Goal: Task Accomplishment & Management: Use online tool/utility

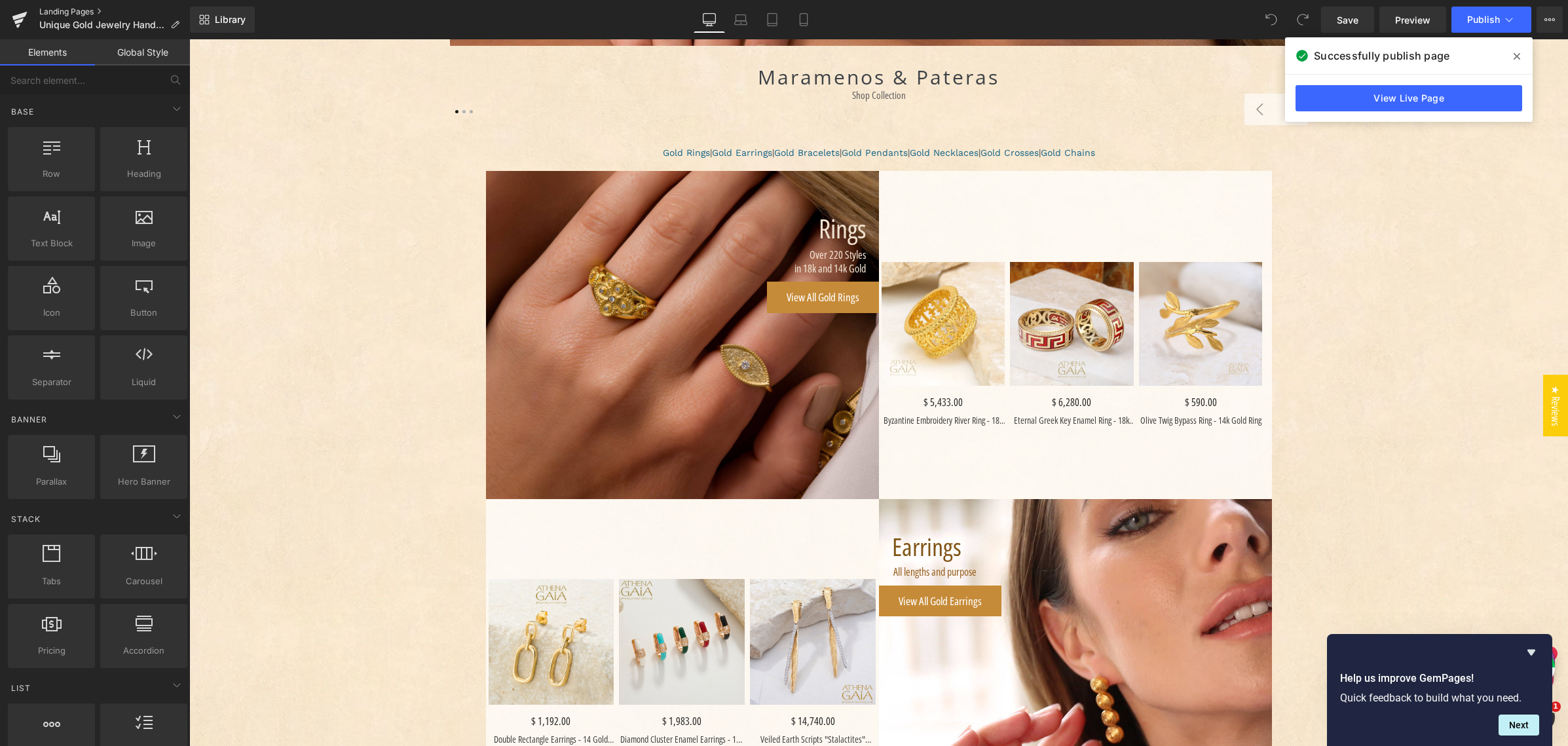
click at [59, 13] on link "Landing Pages" at bounding box center [115, 12] width 151 height 11
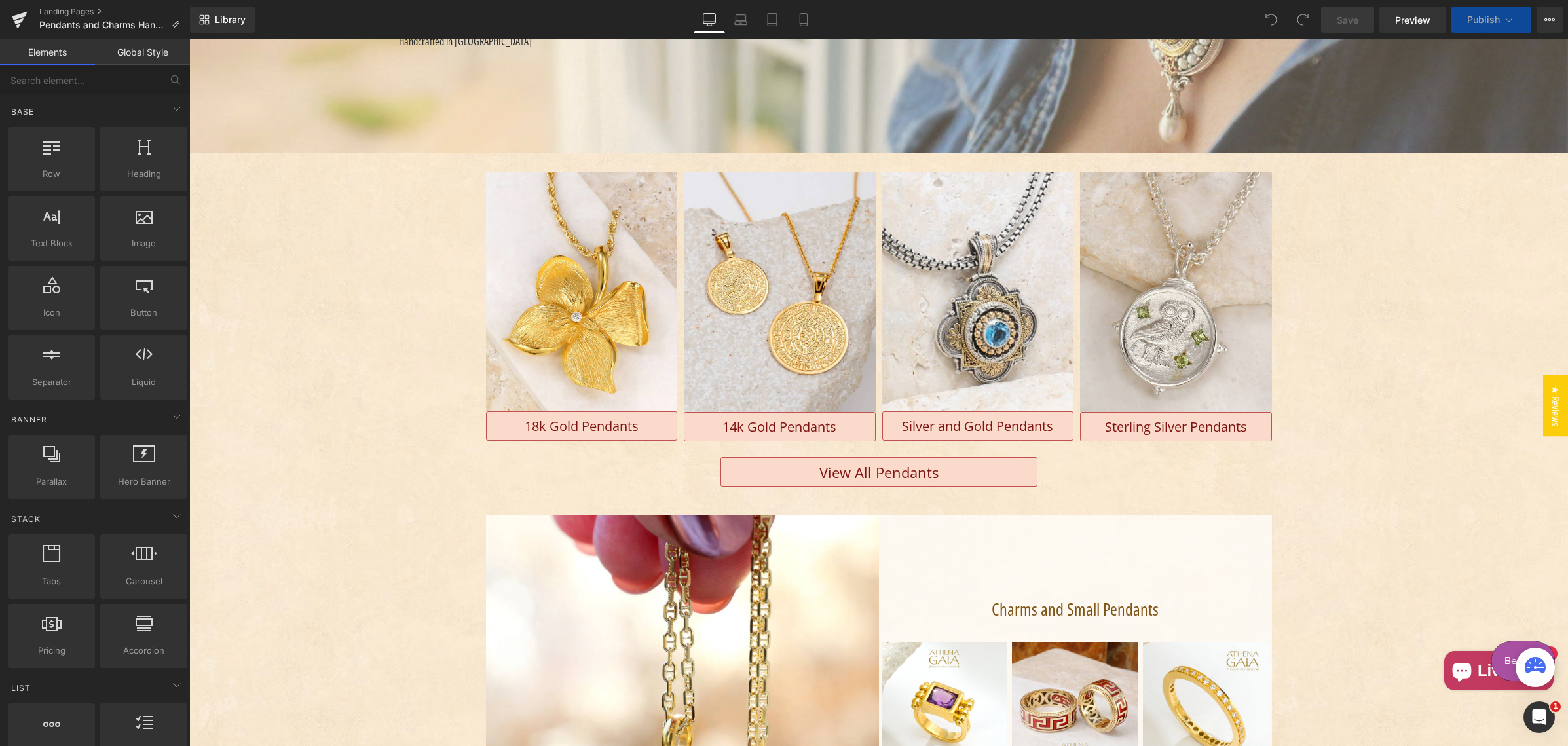
scroll to position [433, 0]
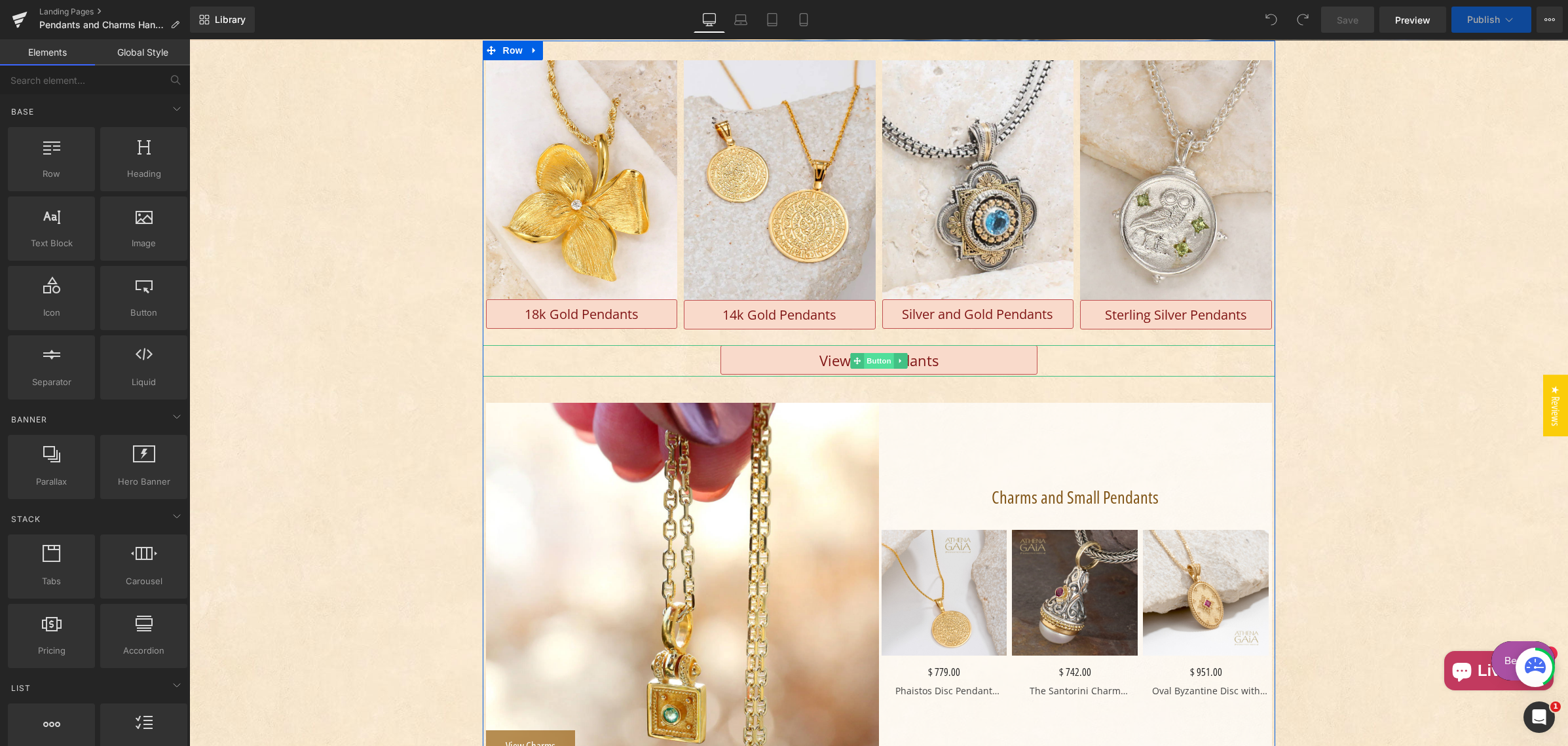
click at [864, 361] on span "Button" at bounding box center [880, 361] width 30 height 16
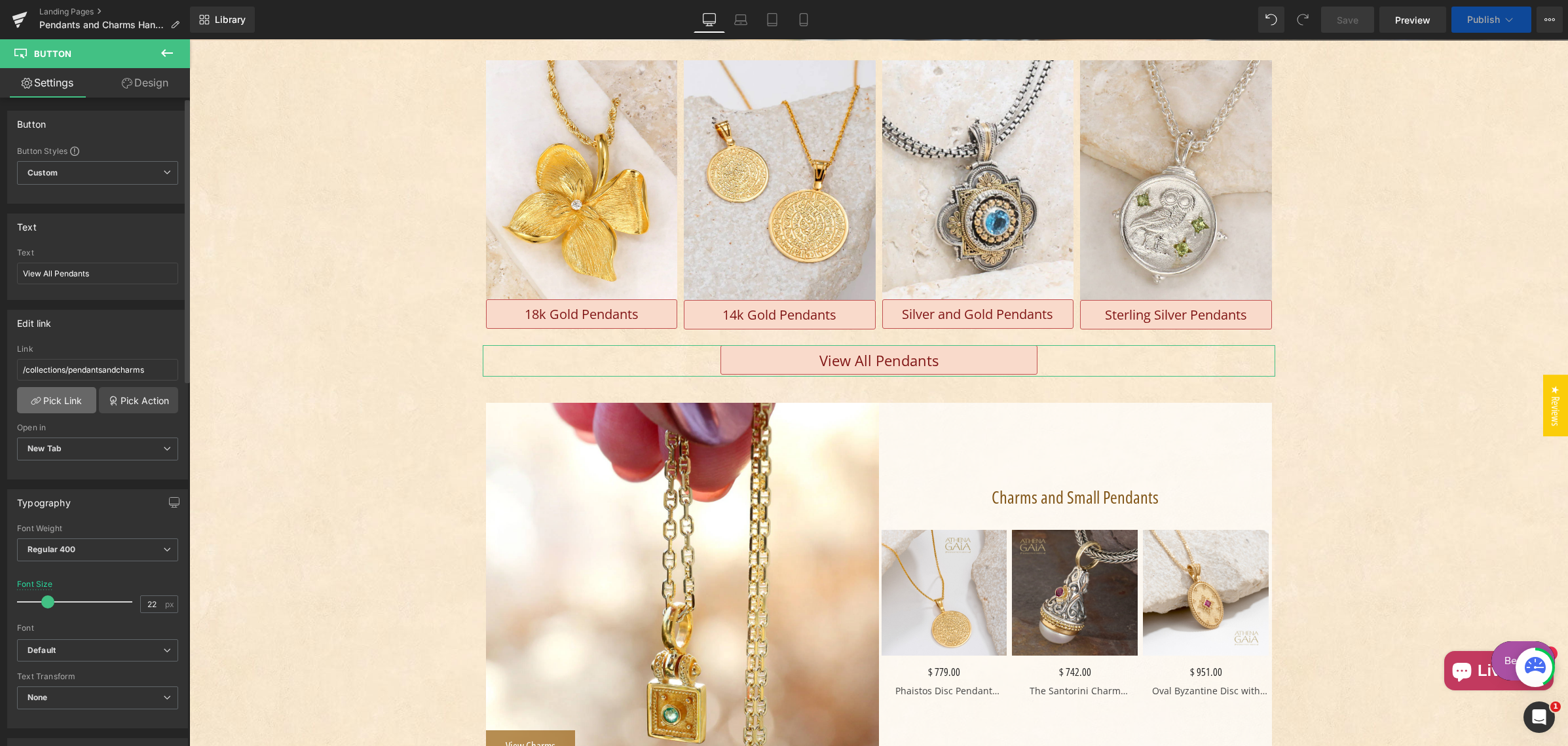
click at [61, 396] on link "Pick Link" at bounding box center [56, 400] width 79 height 26
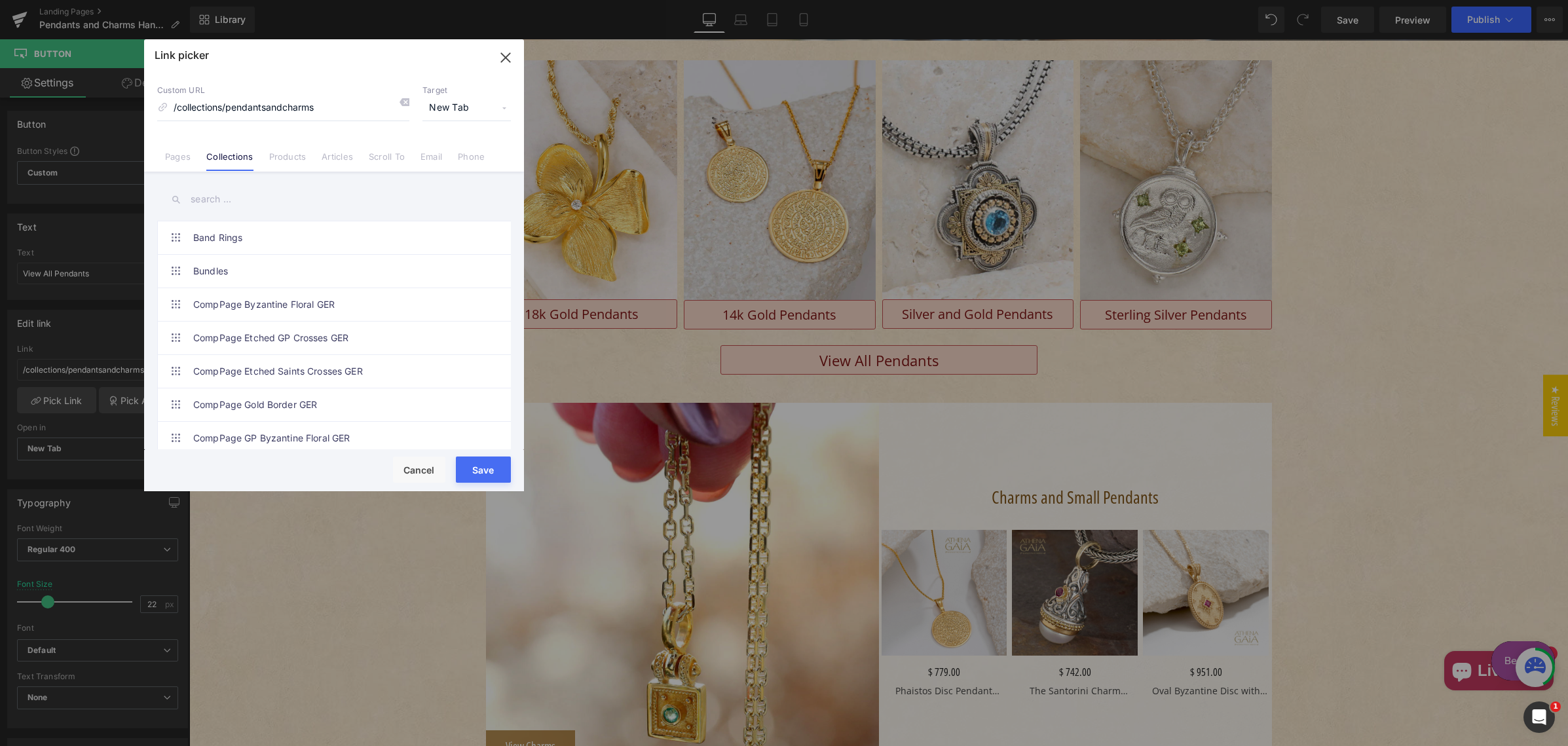
click at [242, 203] on input "text" at bounding box center [334, 199] width 354 height 29
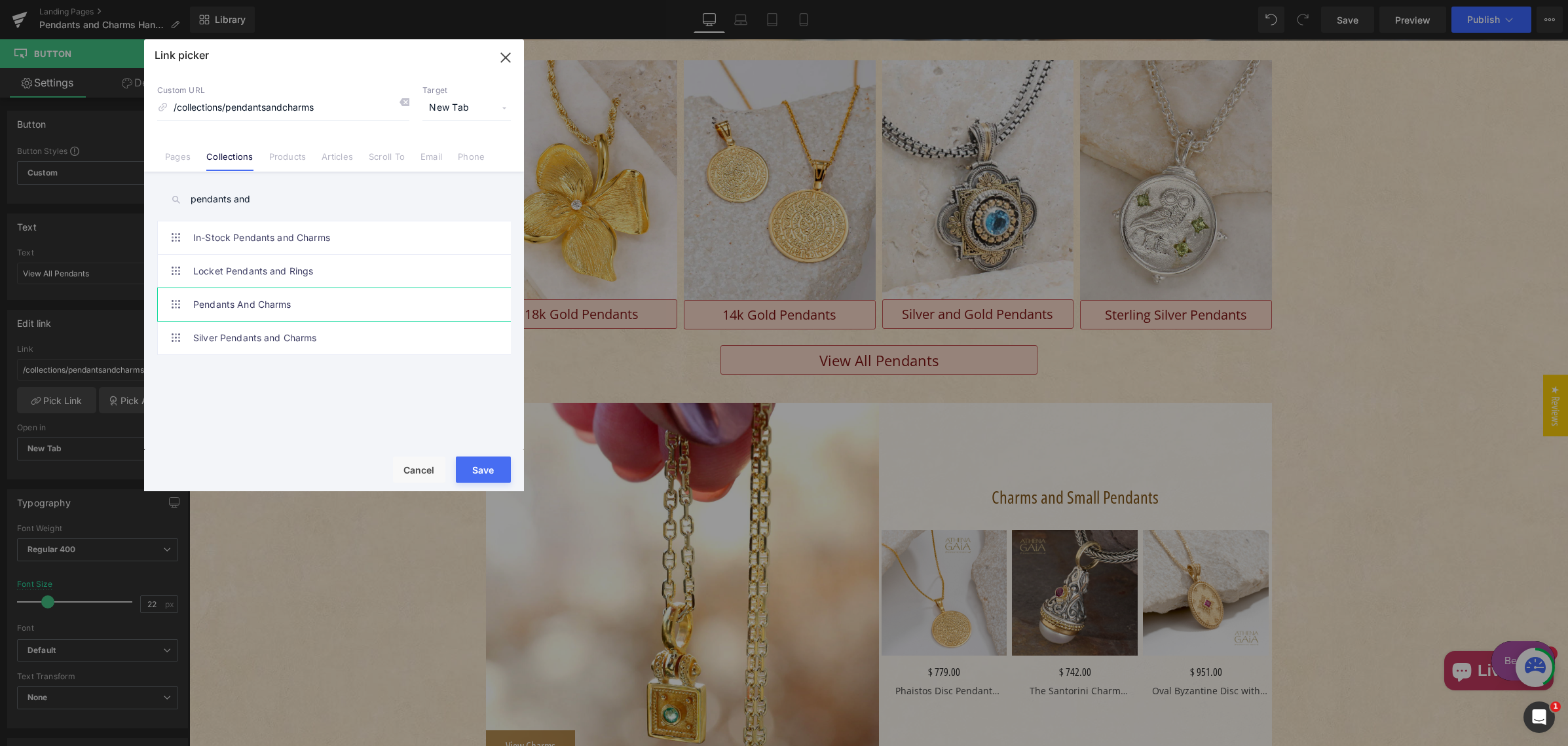
type input "pendants and"
click at [260, 302] on link "Pendants And Charms" at bounding box center [338, 304] width 288 height 33
click at [474, 467] on button "Save" at bounding box center [483, 469] width 55 height 26
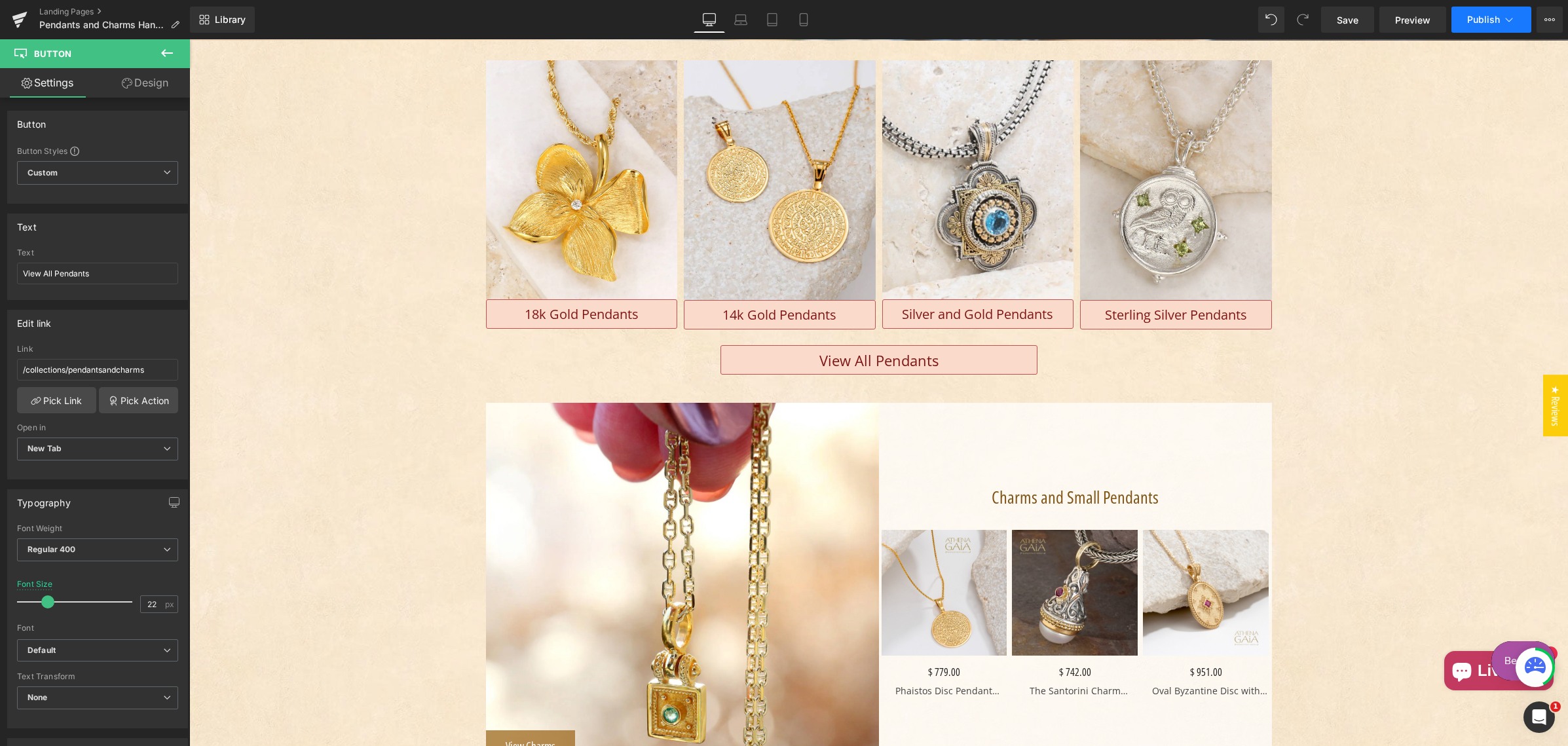
click at [1492, 26] on button "Publish" at bounding box center [1492, 19] width 80 height 26
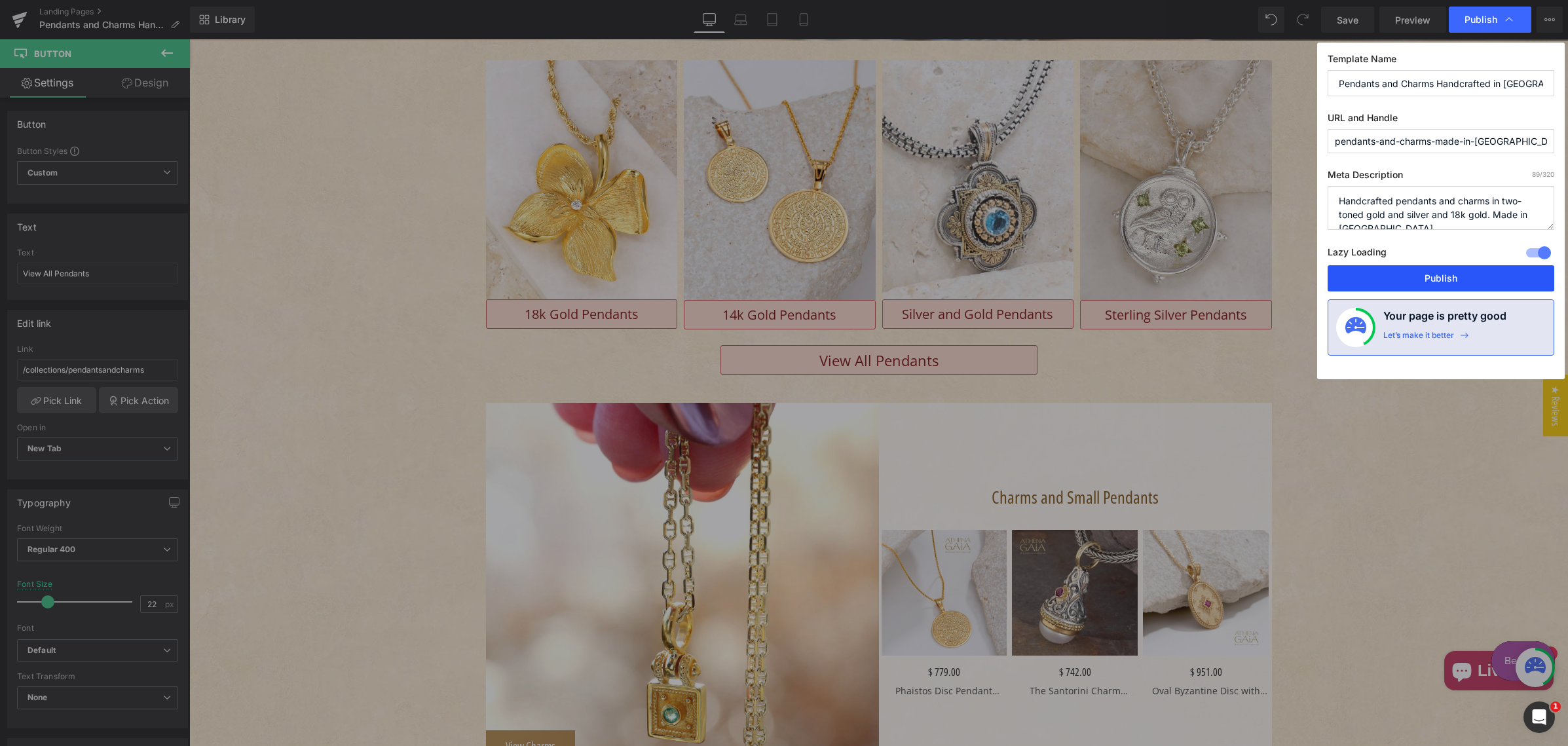
click at [1440, 278] on button "Publish" at bounding box center [1441, 278] width 227 height 26
